Goal: Ask a question

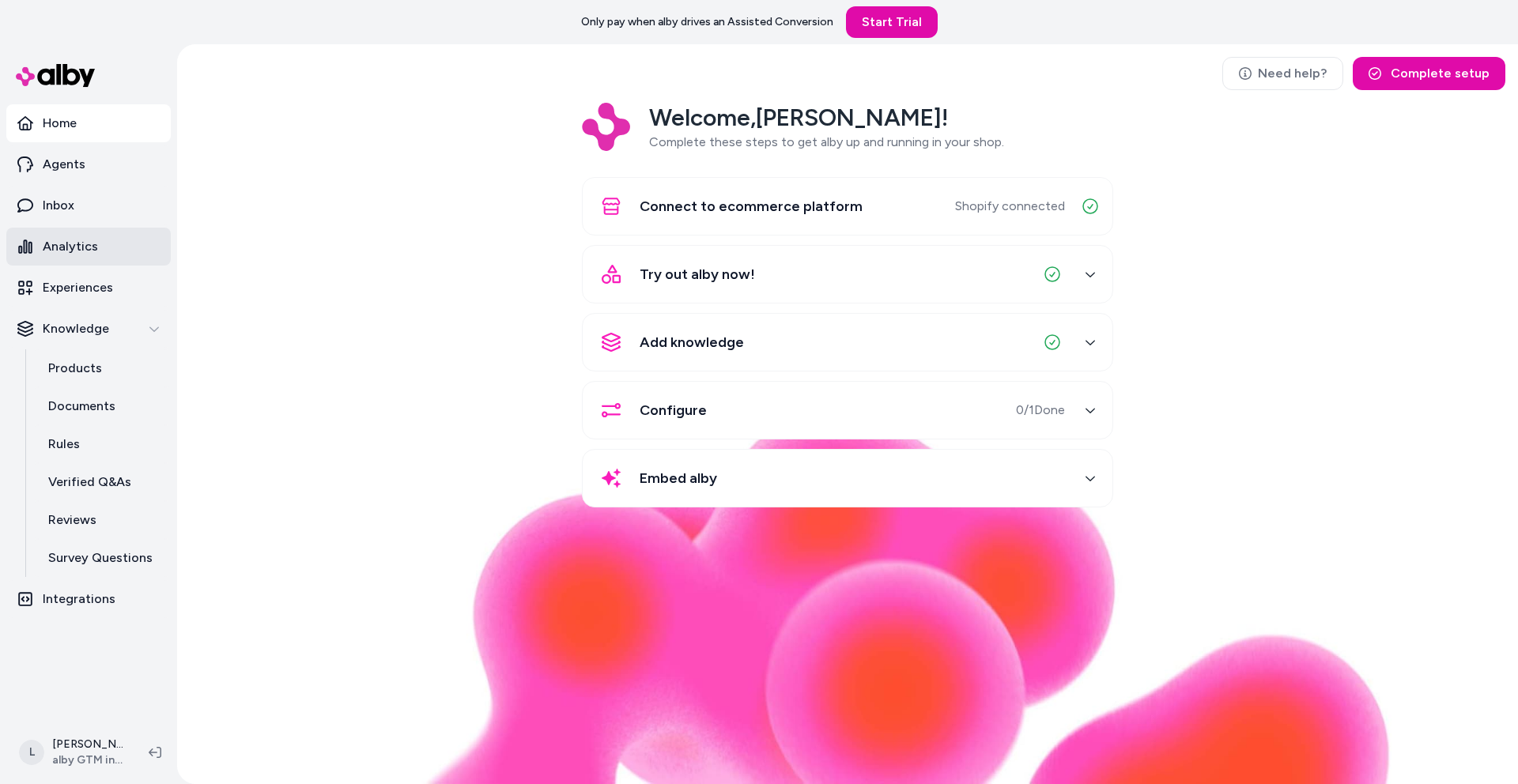
click at [75, 240] on p "Analytics" at bounding box center [71, 246] width 55 height 19
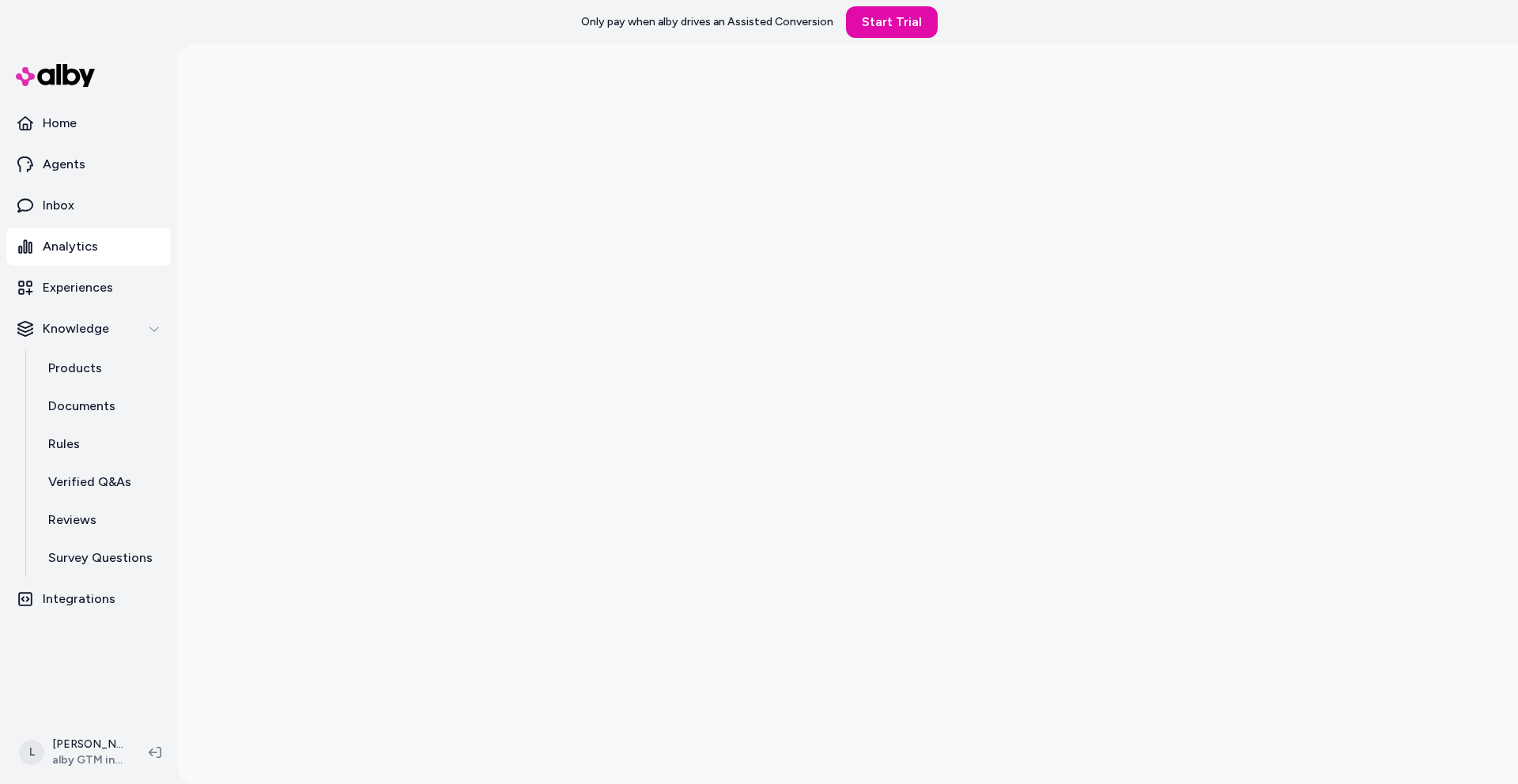
click at [295, 259] on div at bounding box center [847, 436] width 1341 height 784
click at [78, 415] on p "Documents" at bounding box center [81, 406] width 68 height 19
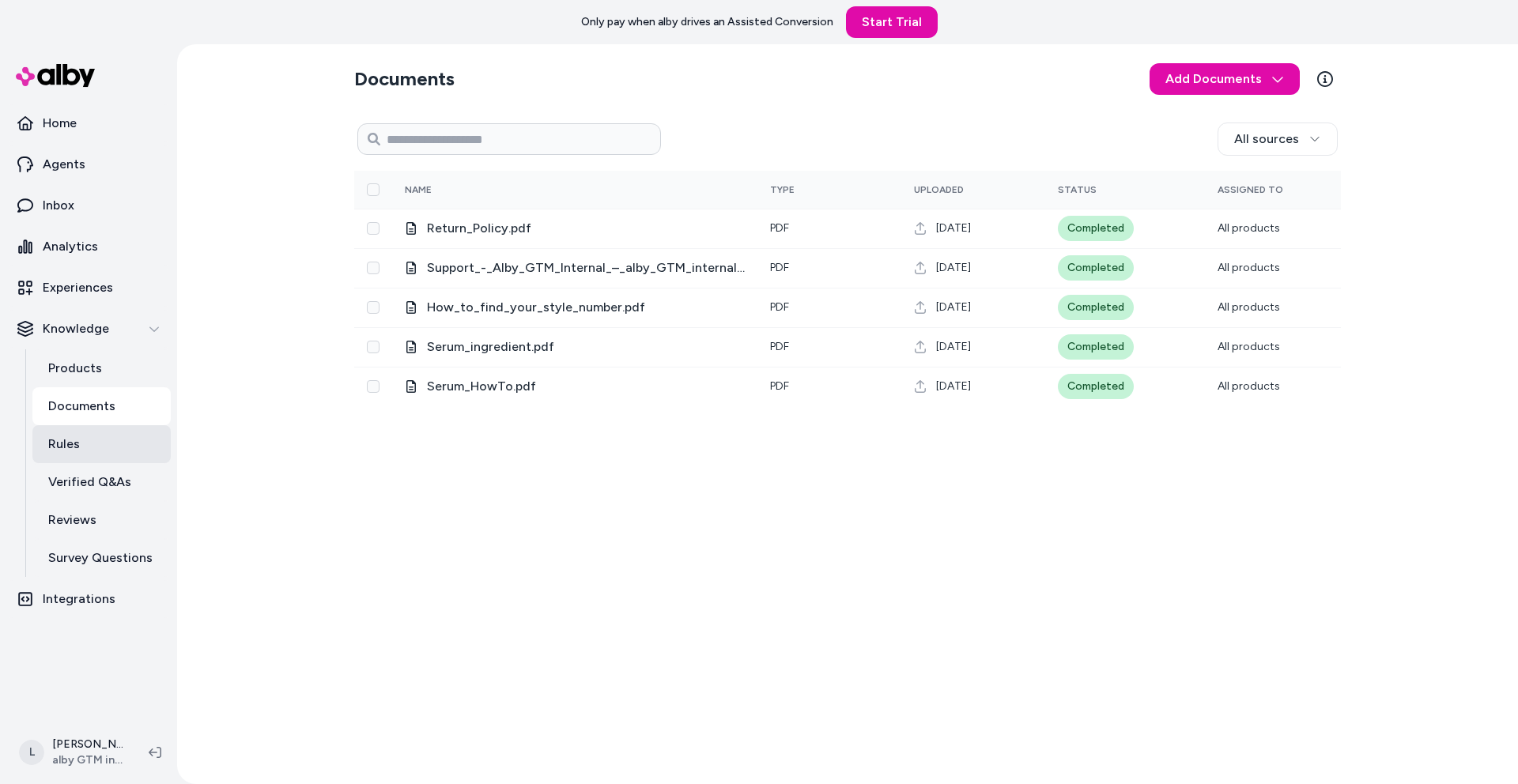
click at [59, 446] on p "Rules" at bounding box center [64, 443] width 31 height 19
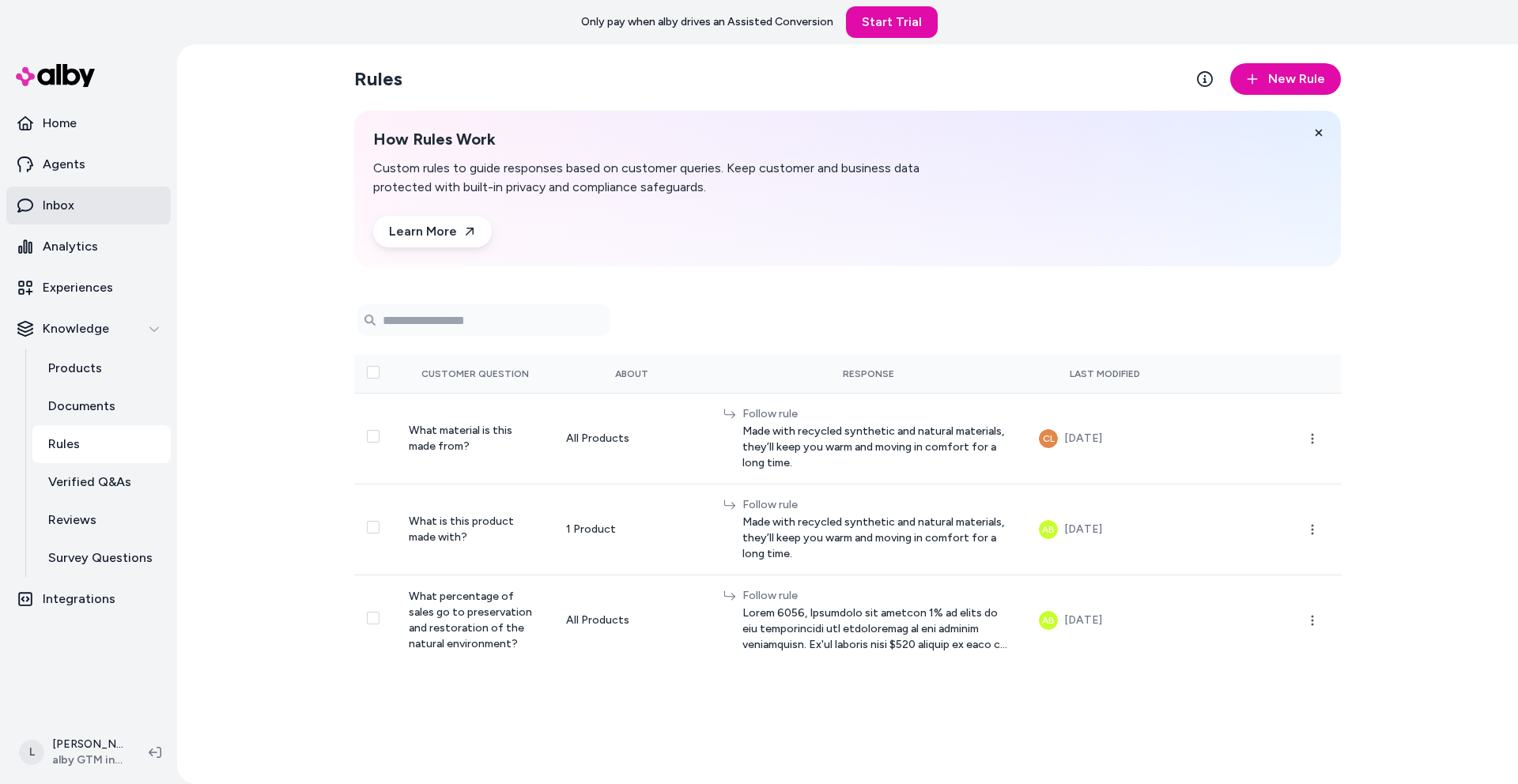
click at [80, 209] on link "Inbox" at bounding box center [88, 205] width 165 height 38
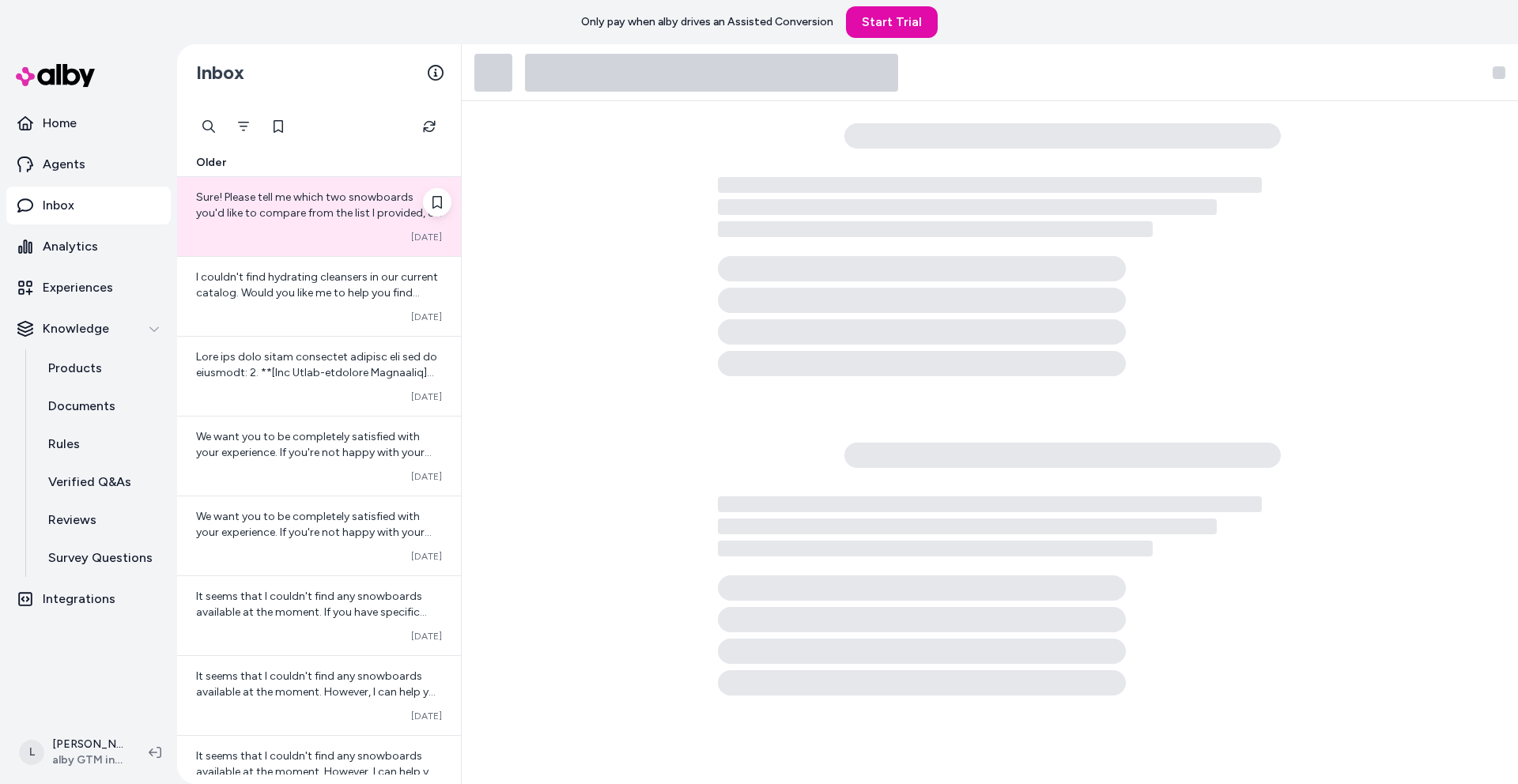
click at [283, 214] on span "Sure! Please tell me which two snowboards you'd like to compare from the list I…" at bounding box center [319, 220] width 246 height 61
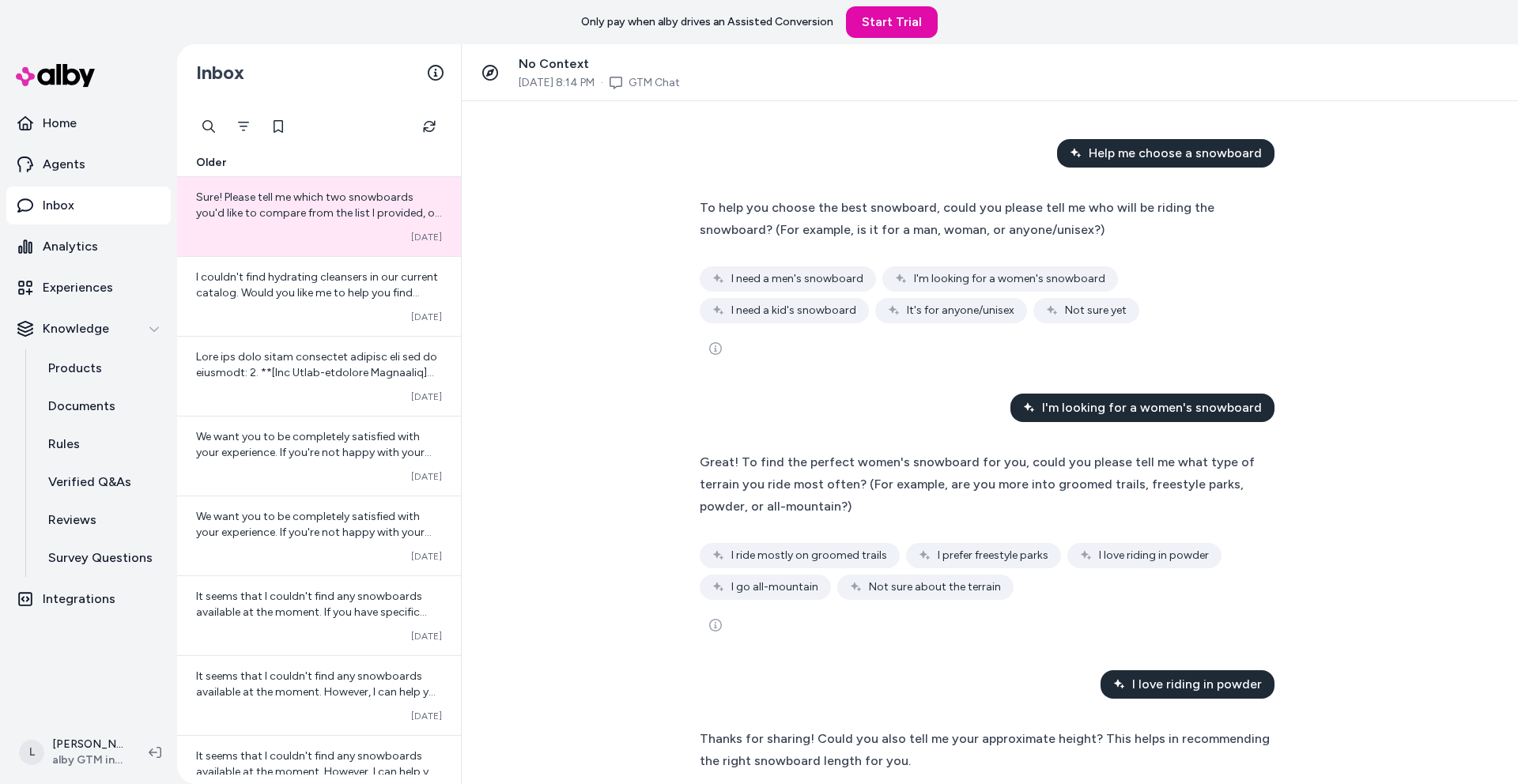
click at [940, 368] on div "To help you choose the best snowboard, could you please tell me who will be rid…" at bounding box center [989, 280] width 607 height 188
click at [1241, 156] on span "Help me choose a snowboard" at bounding box center [1175, 153] width 174 height 19
click at [1208, 260] on div "To help you choose the best snowboard, could you please tell me who will be rid…" at bounding box center [989, 260] width 581 height 126
click at [1211, 405] on span "I'm looking for a women's snowboard" at bounding box center [1151, 407] width 220 height 19
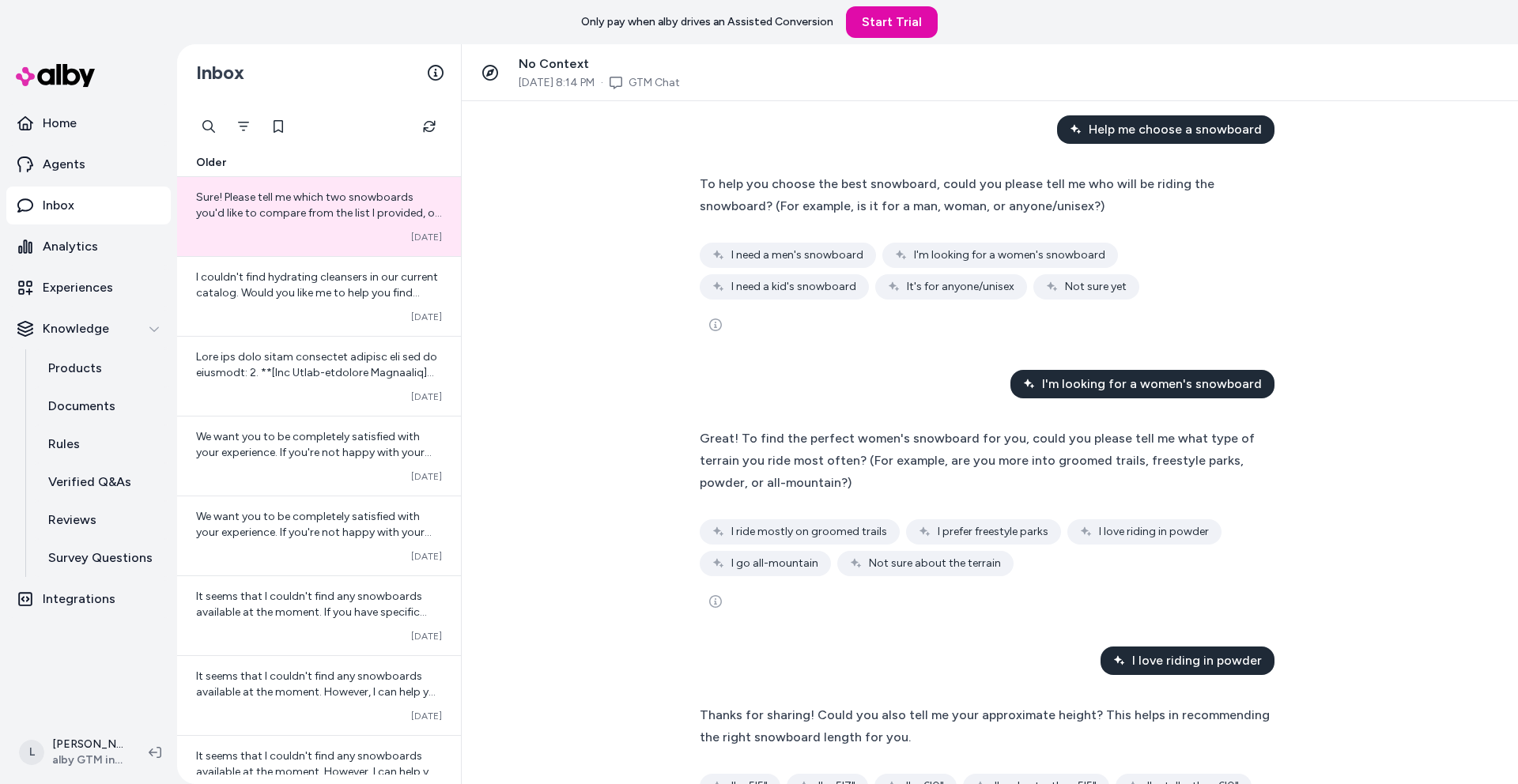
scroll to position [25, 0]
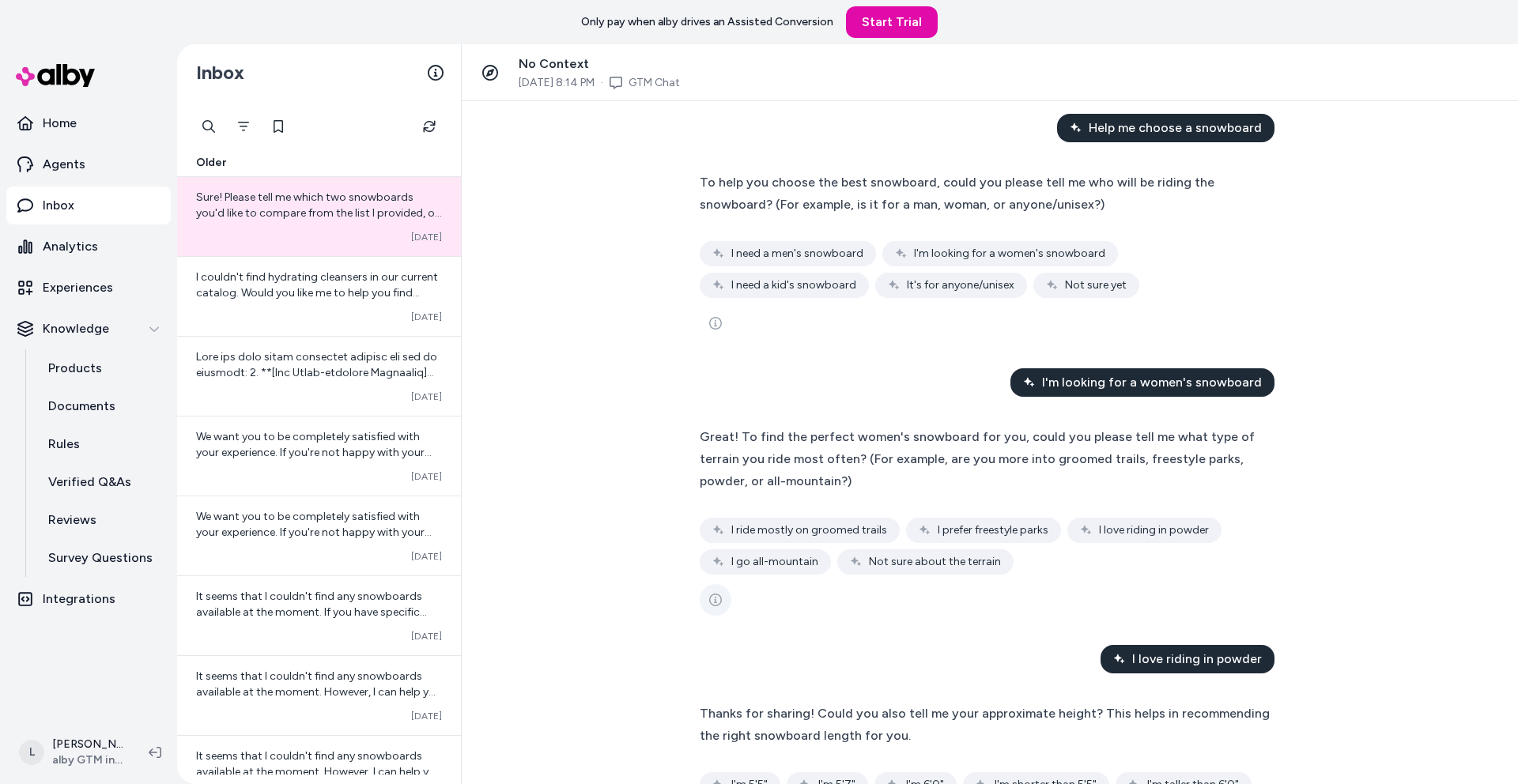
click at [726, 602] on div at bounding box center [989, 600] width 581 height 31
click at [716, 601] on icon "See more" at bounding box center [715, 599] width 13 height 13
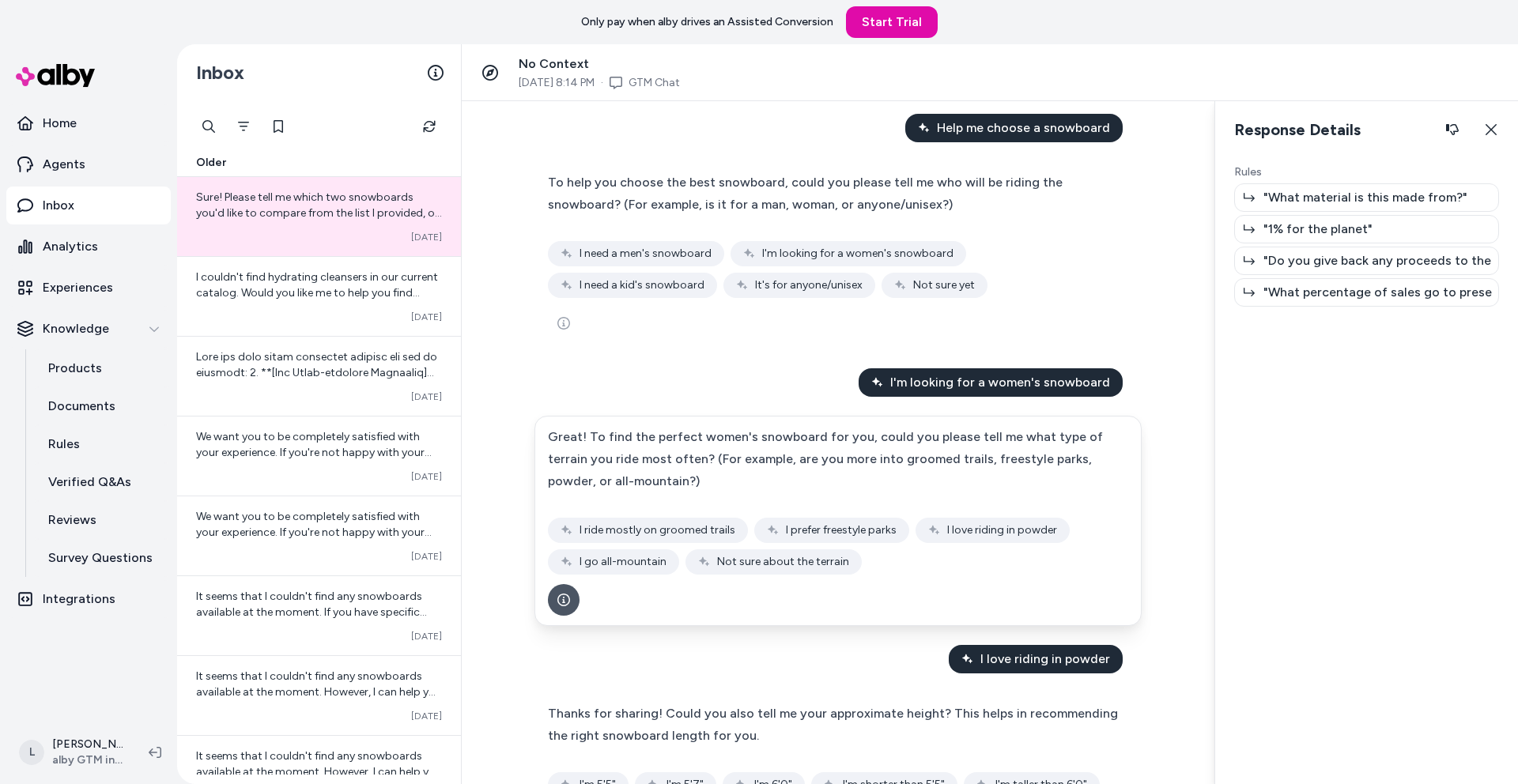
click at [1333, 195] on p ""What material is this made from?"" at bounding box center [1365, 197] width 204 height 19
click at [1491, 128] on icon "button" at bounding box center [1491, 129] width 11 height 11
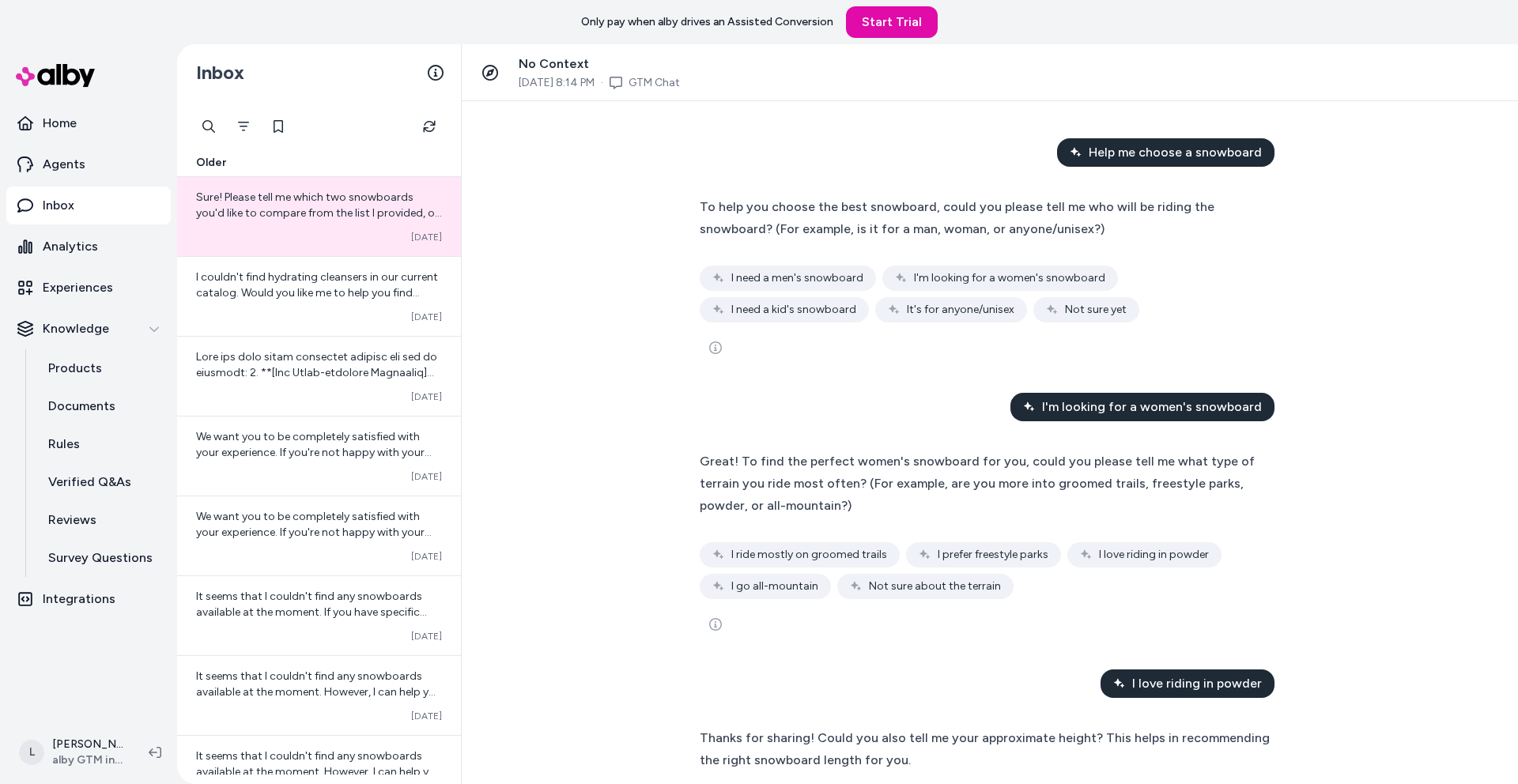
scroll to position [0, 0]
click at [94, 602] on p "Integrations" at bounding box center [79, 598] width 73 height 19
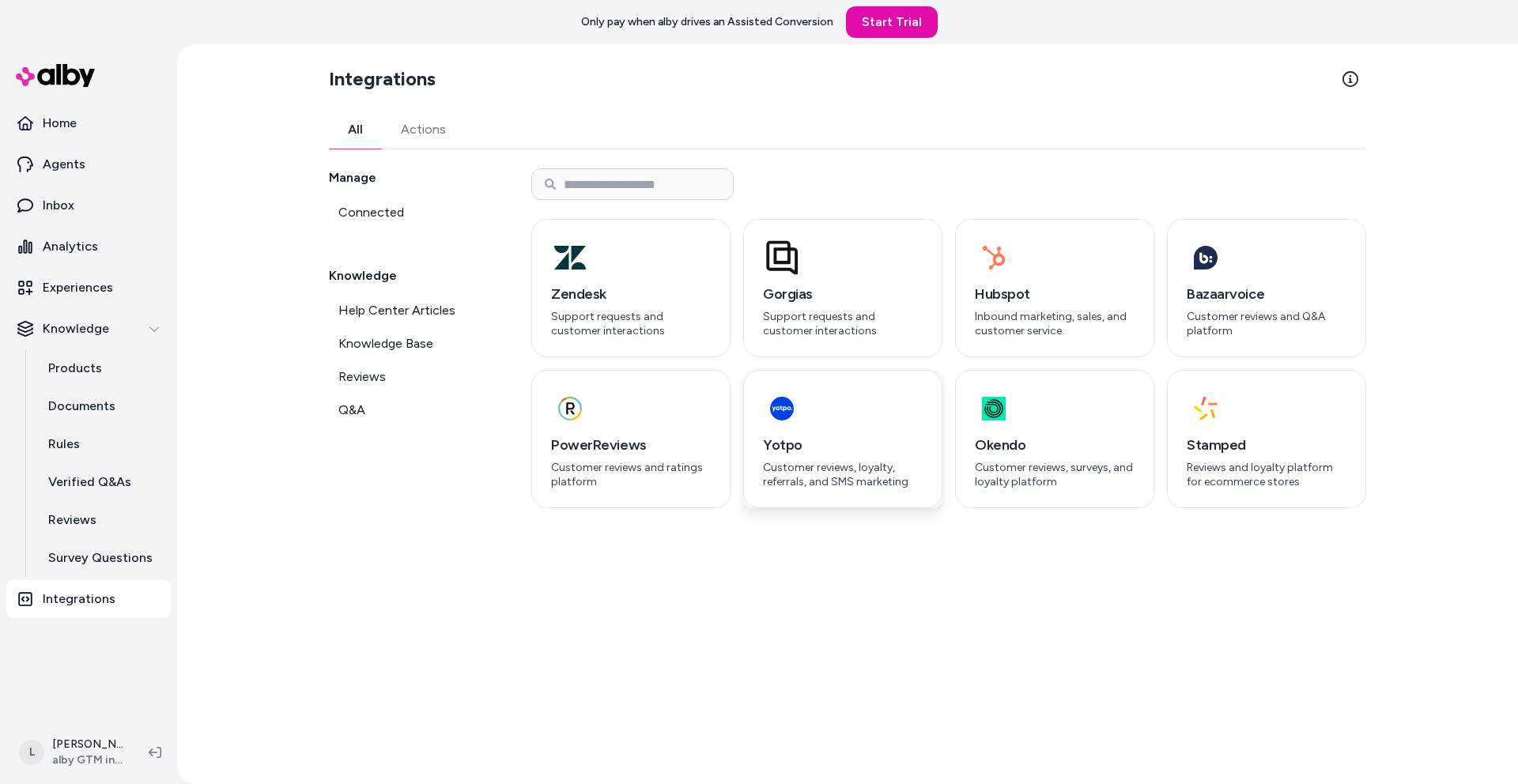
click at [854, 421] on div "button" at bounding box center [842, 408] width 160 height 38
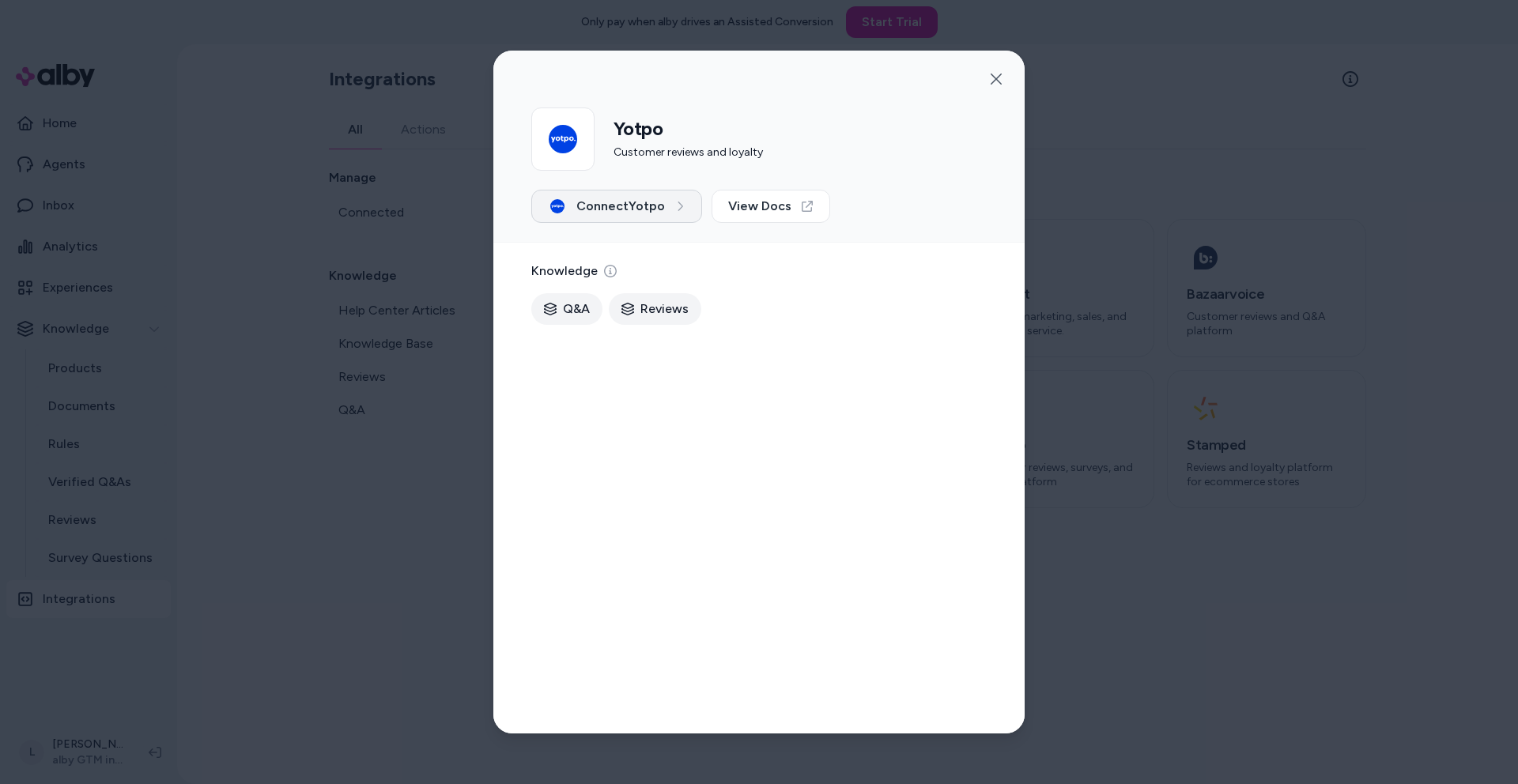
click at [617, 202] on span "Connect Yotpo" at bounding box center [621, 206] width 88 height 19
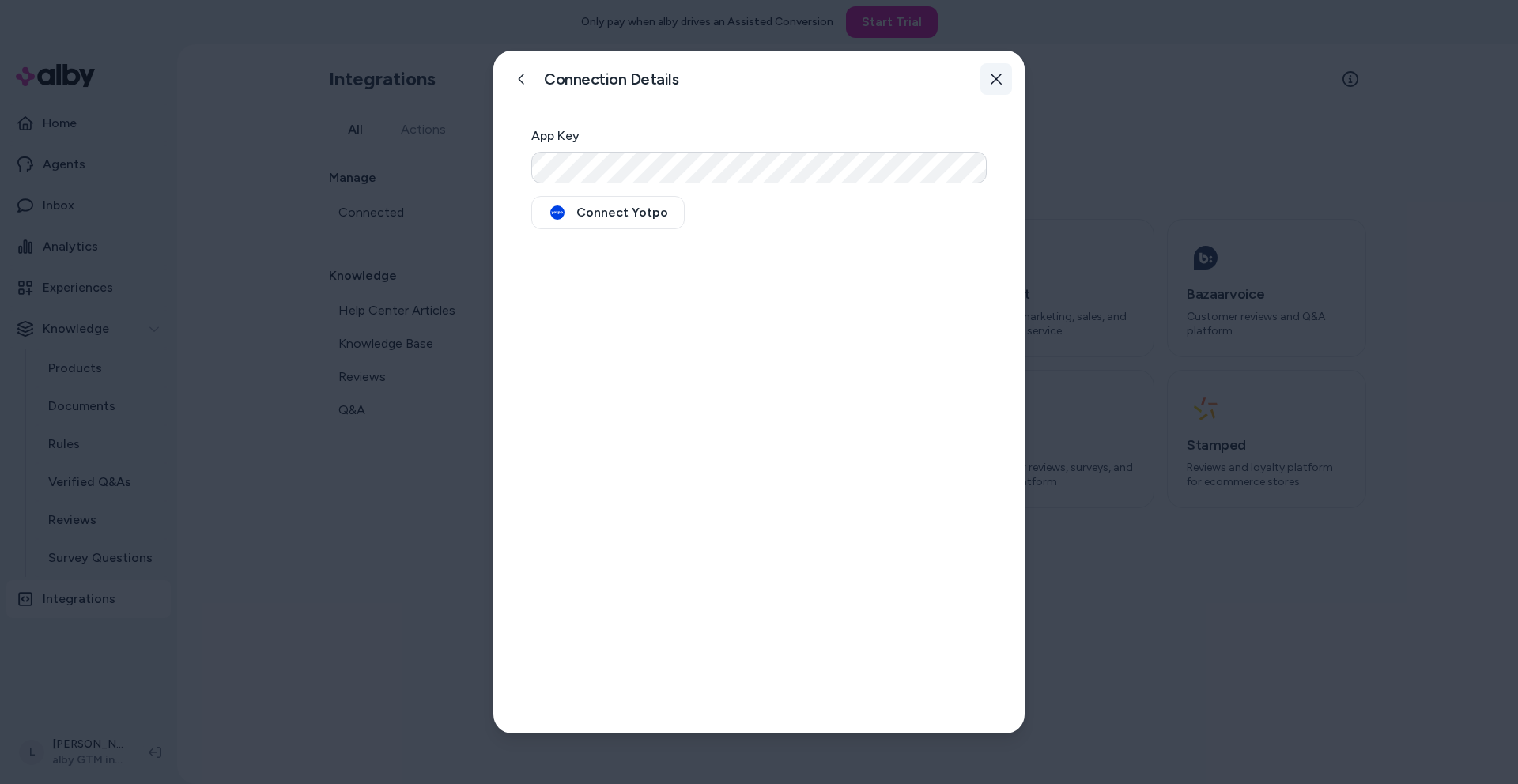
click at [1001, 74] on icon "button" at bounding box center [995, 78] width 13 height 13
